Goal: Task Accomplishment & Management: Use online tool/utility

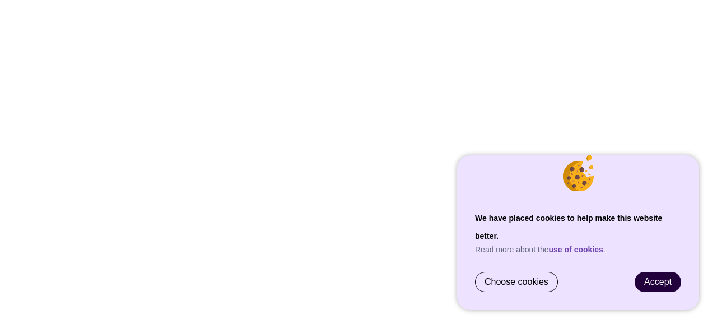
click at [670, 281] on span "Accept" at bounding box center [657, 282] width 27 height 10
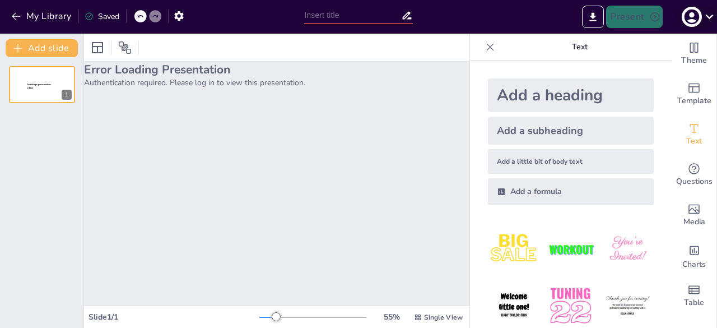
click at [691, 17] on icon "button" at bounding box center [692, 17] width 18 height 18
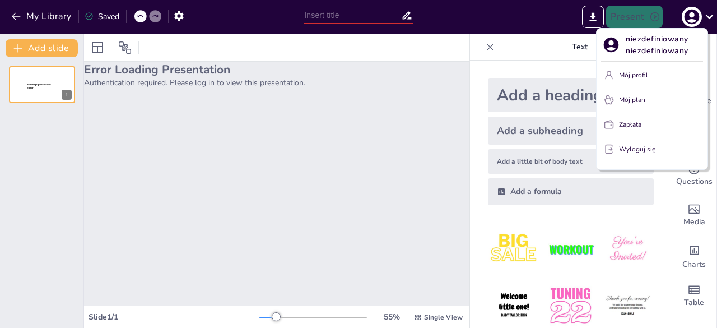
click at [651, 83] on button "Mój profil" at bounding box center [652, 75] width 102 height 18
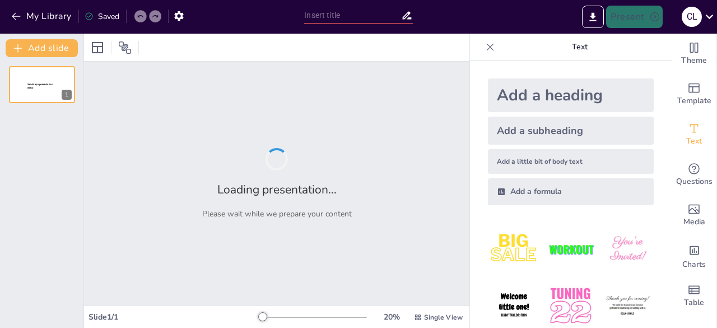
type input "[PERSON_NAME]: Sylwetka i Twórczość - Wprowadzenie do Lekcji"
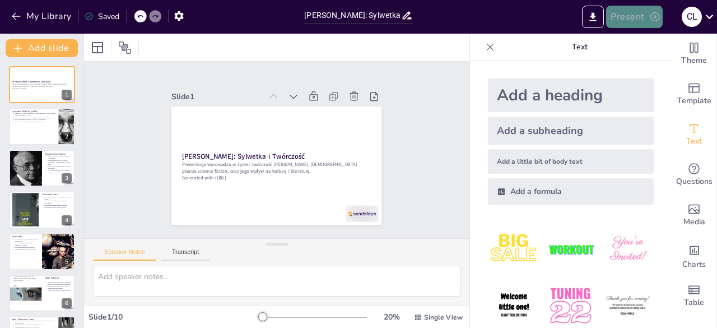
click at [642, 22] on button "Present" at bounding box center [634, 17] width 56 height 22
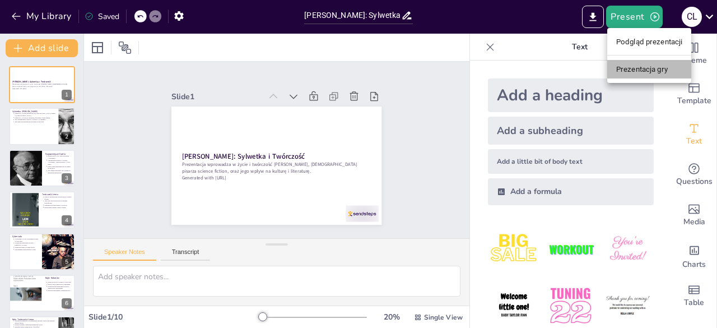
click at [645, 72] on font "Prezentacja gry" at bounding box center [642, 69] width 52 height 8
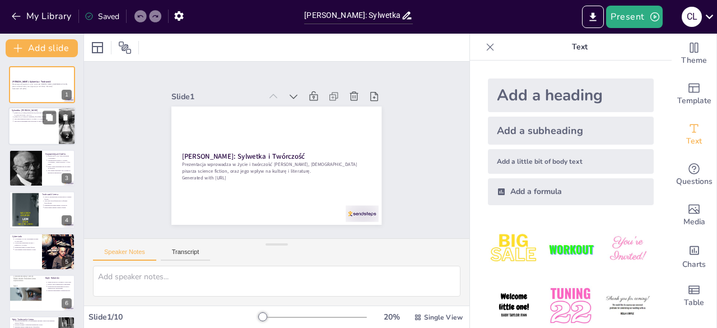
click at [40, 131] on div at bounding box center [41, 127] width 67 height 38
type textarea "Lem to postać, która urodziła się w Lwowie, co miało wpływ na jego późniejsze ż…"
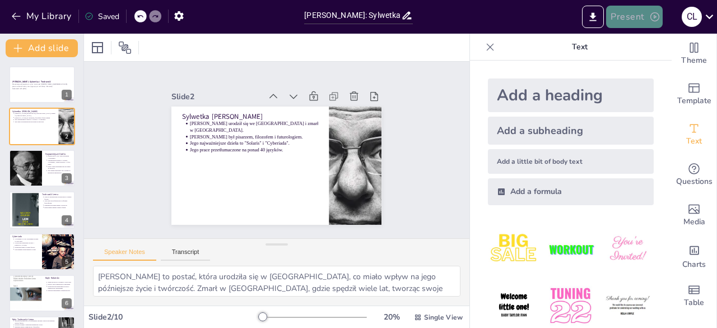
click at [623, 12] on button "Present" at bounding box center [634, 17] width 56 height 22
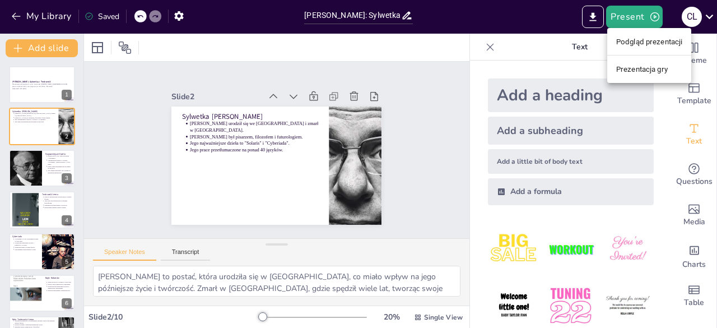
click at [642, 43] on font "Podgląd prezentacji" at bounding box center [649, 42] width 66 height 8
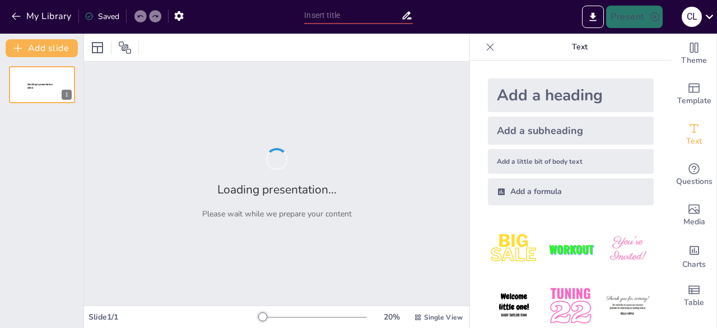
type input "[PERSON_NAME]: Sylwetka i Twórczość - Wprowadzenie do Lekcji"
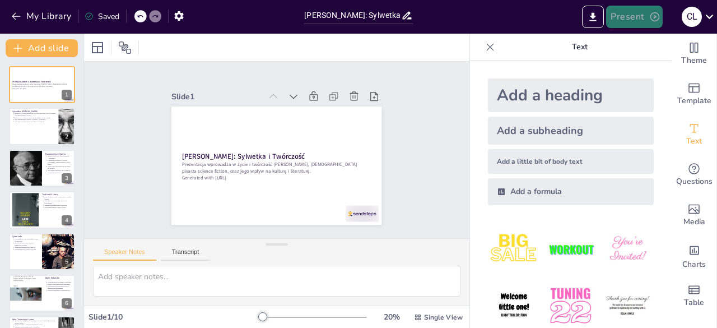
click at [630, 13] on button "Present" at bounding box center [634, 17] width 56 height 22
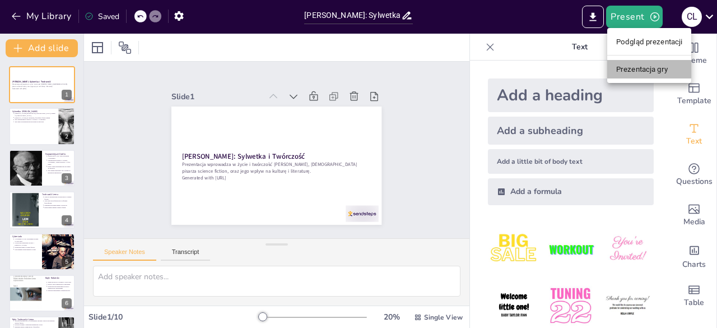
click at [658, 72] on font "Prezentacja gry" at bounding box center [642, 69] width 52 height 8
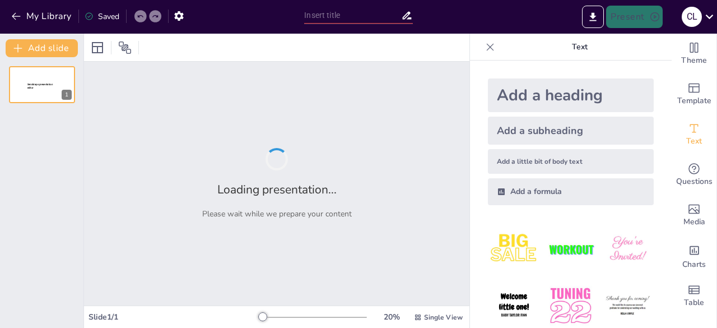
type input "[PERSON_NAME]: Sylwetka i Twórczość - Wprowadzenie do Lekcji"
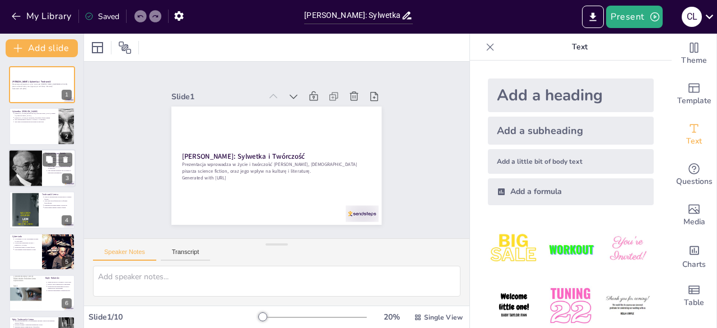
click at [49, 174] on div at bounding box center [41, 168] width 67 height 38
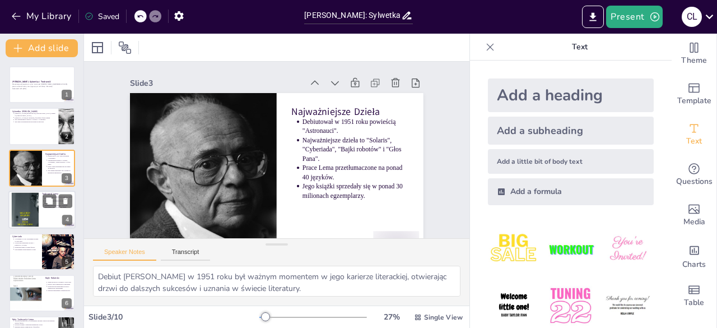
click at [25, 208] on div at bounding box center [24, 210] width 51 height 34
type textarea "Jako prekursor polskiej szkoły science fiction, Lem wyznaczył nowe kierunki w l…"
